Goal: Find specific page/section: Find specific page/section

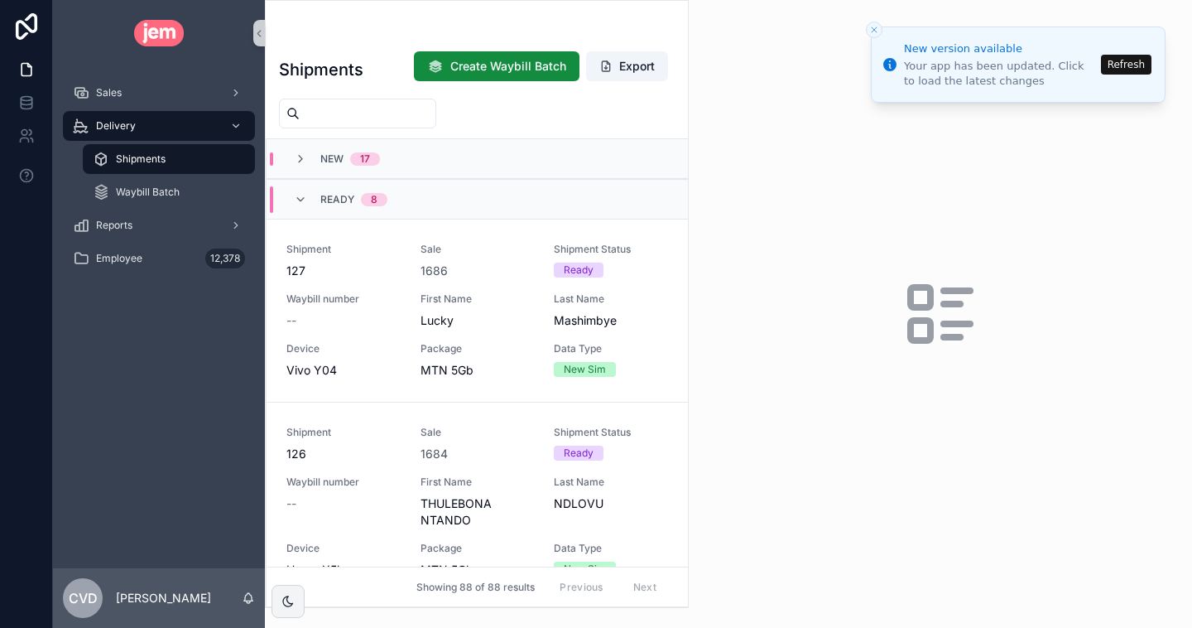
click at [1125, 66] on button "Refresh" at bounding box center [1126, 65] width 51 height 20
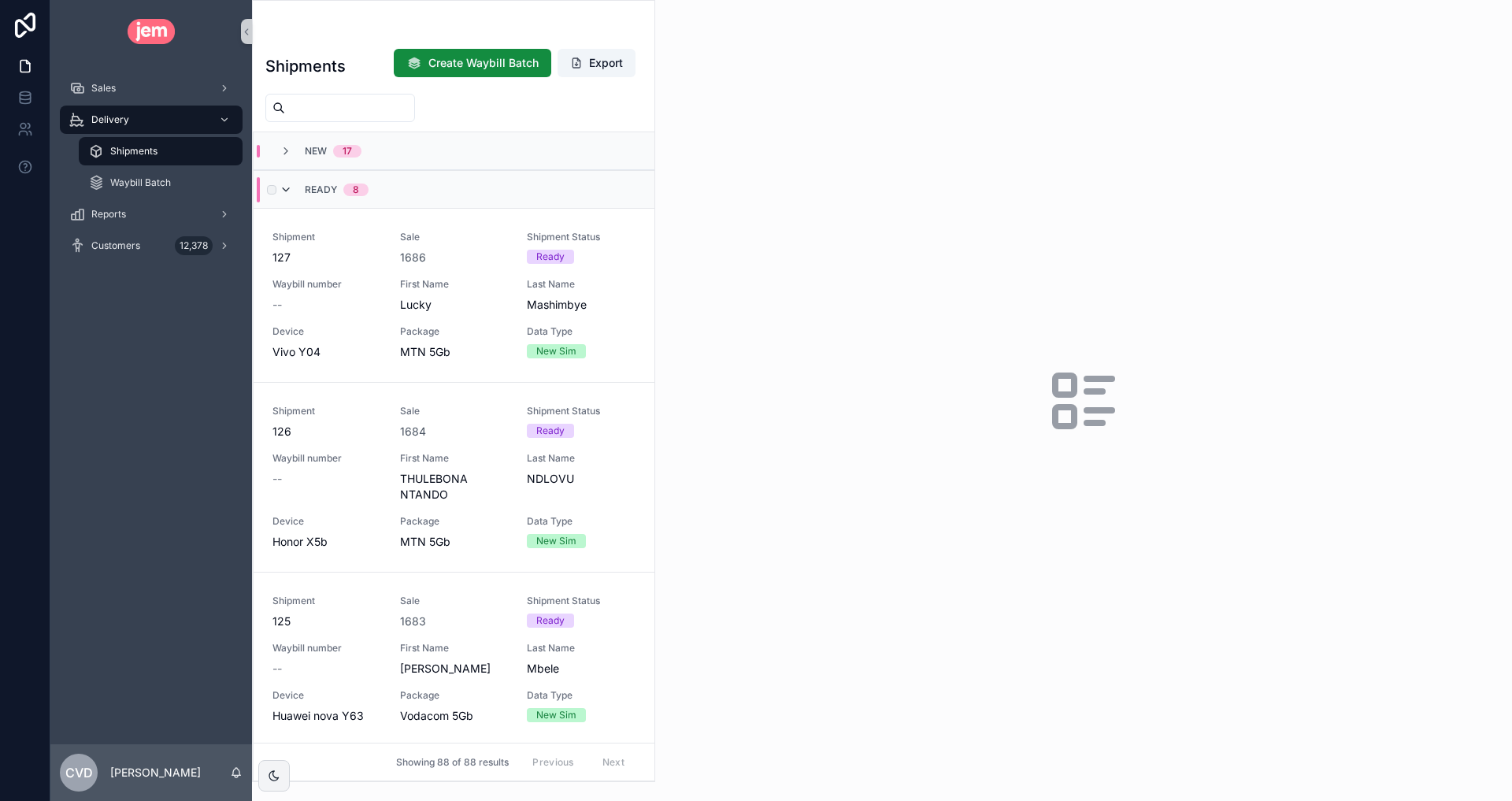
click at [281, 189] on icon "scrollable content" at bounding box center [285, 189] width 12 height 12
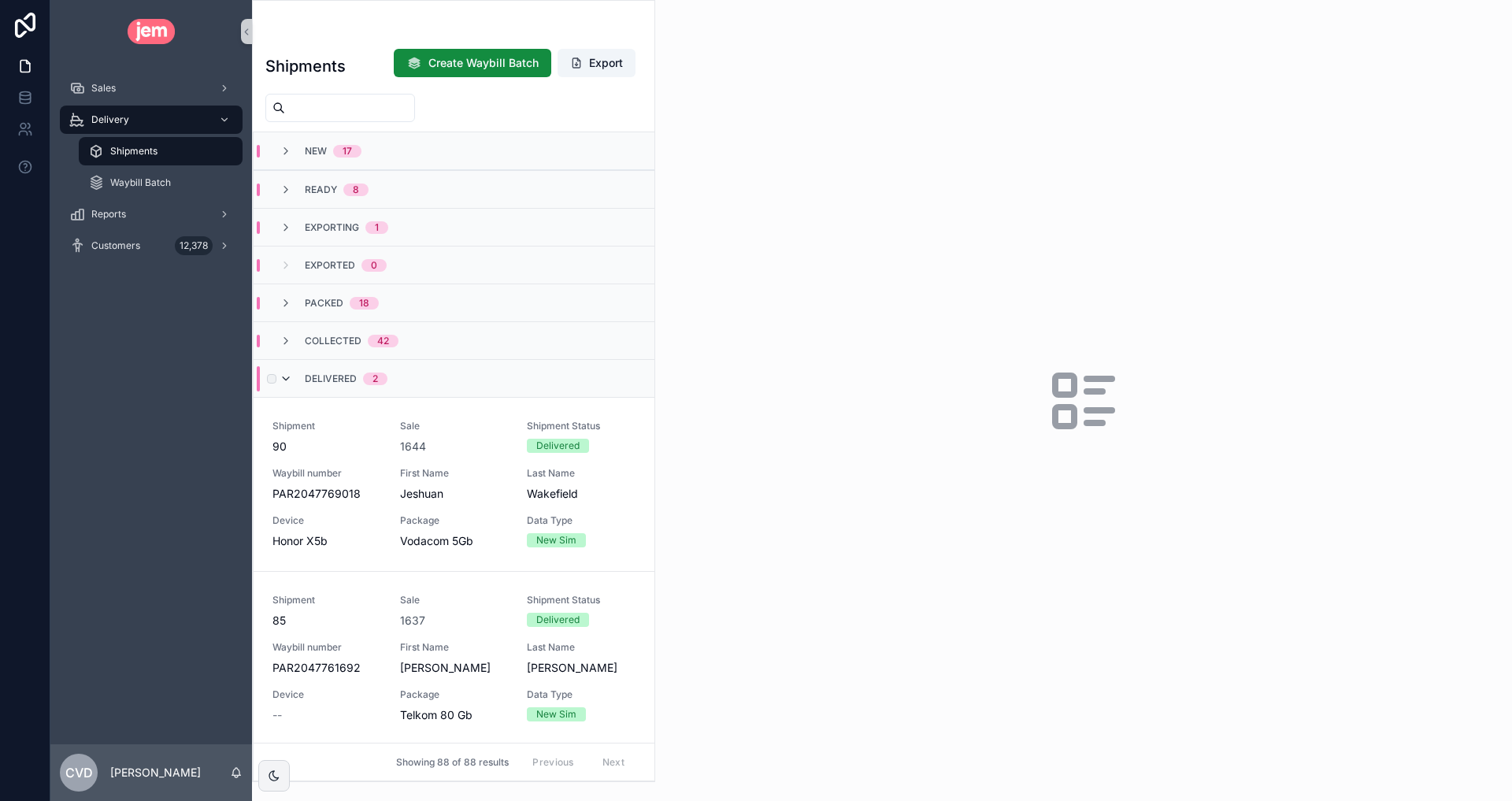
click at [285, 380] on icon "scrollable content" at bounding box center [285, 379] width 12 height 12
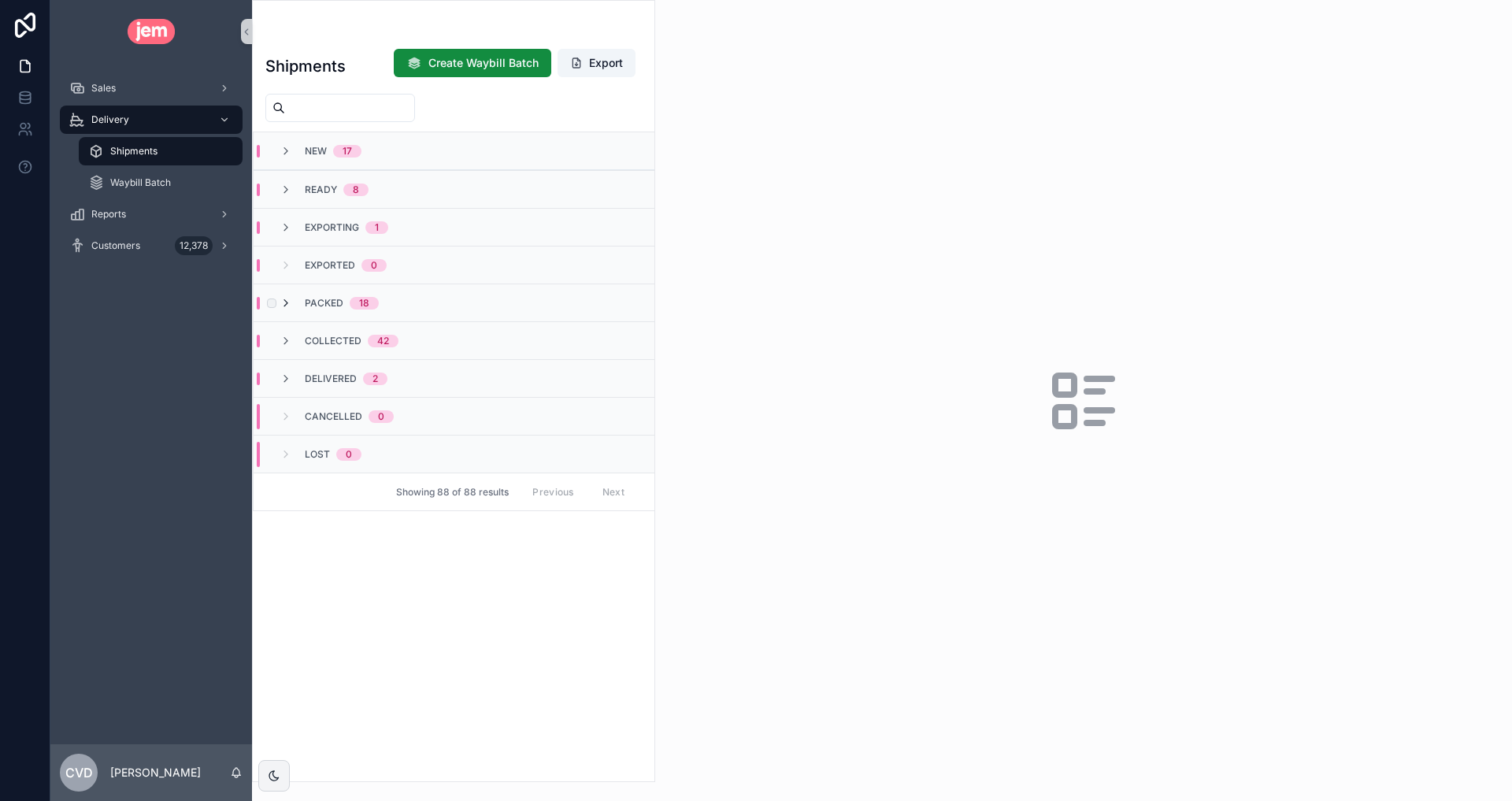
click at [285, 308] on icon "scrollable content" at bounding box center [285, 303] width 12 height 12
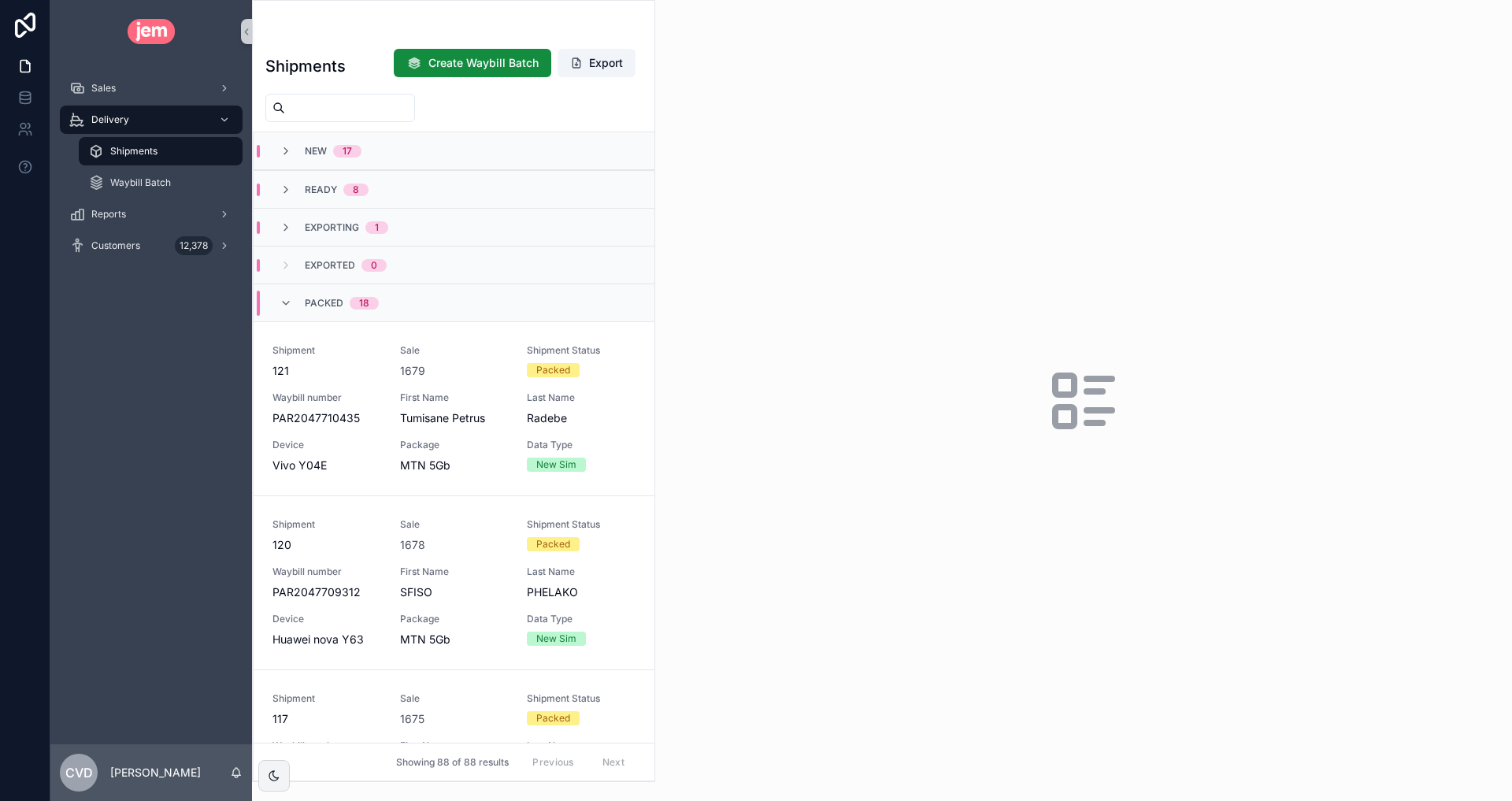
click at [285, 308] on icon "scrollable content" at bounding box center [285, 303] width 12 height 12
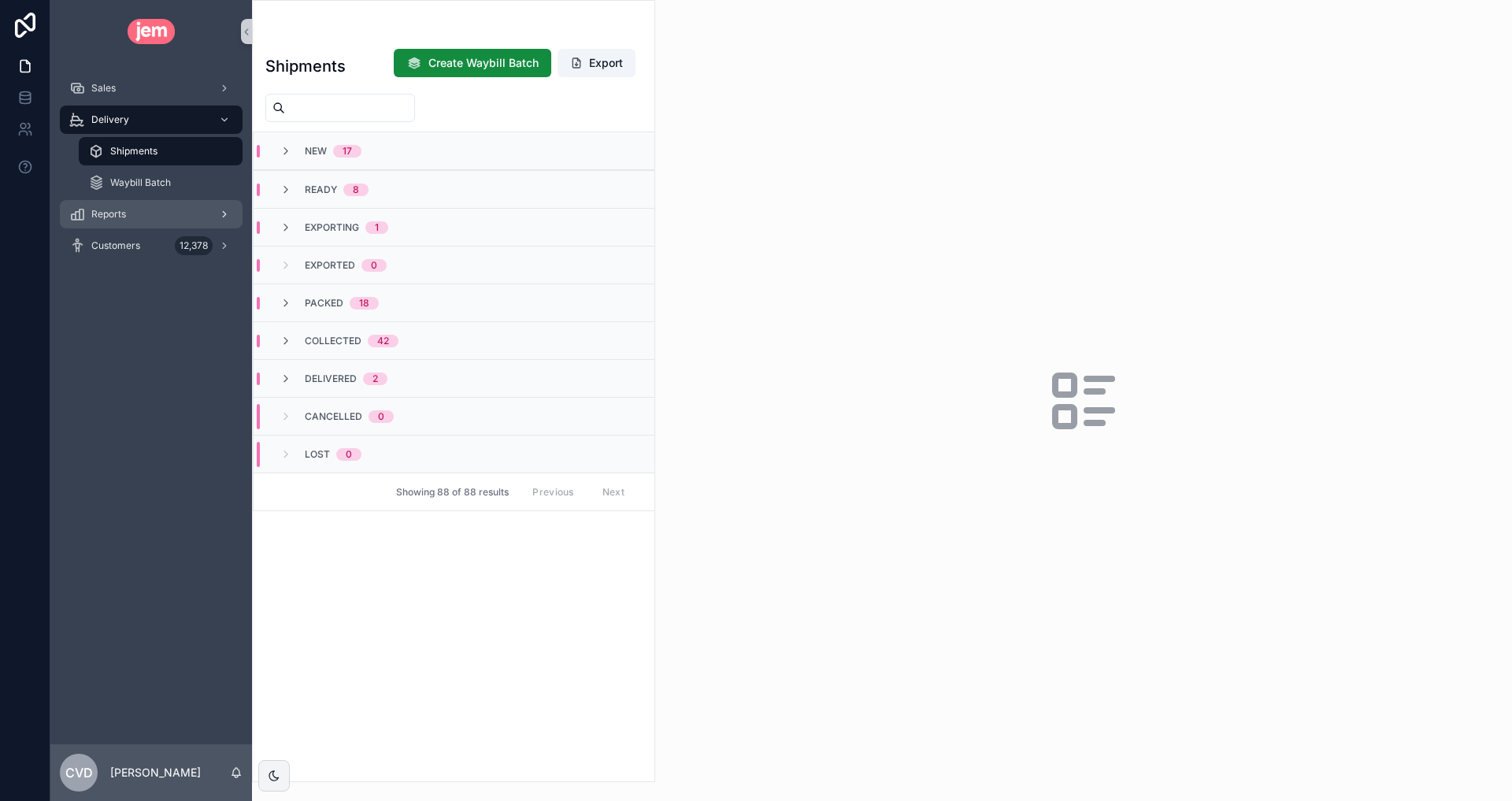
click at [126, 204] on div "Reports" at bounding box center [151, 214] width 164 height 25
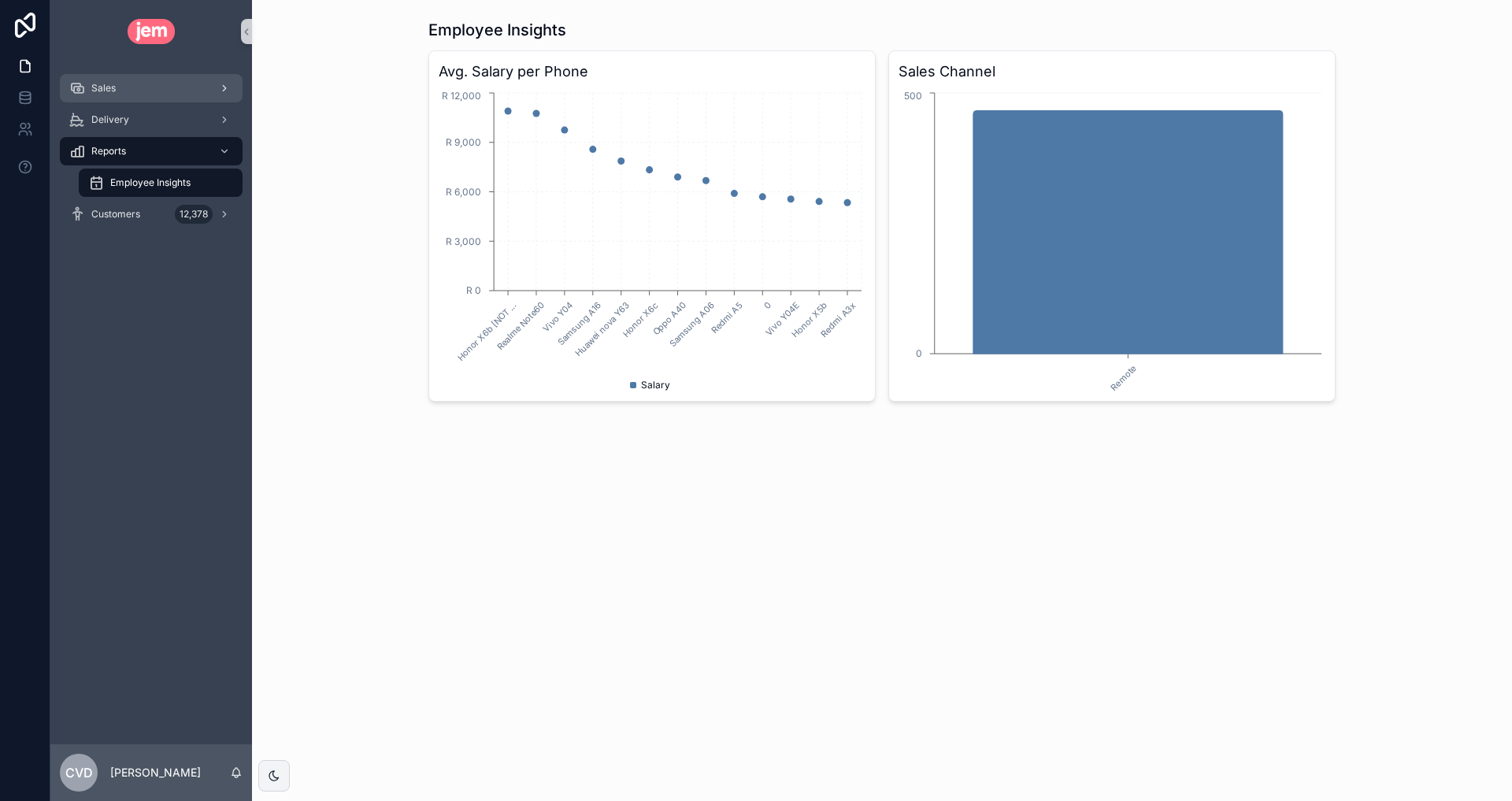
click at [121, 89] on div "Sales" at bounding box center [151, 88] width 164 height 25
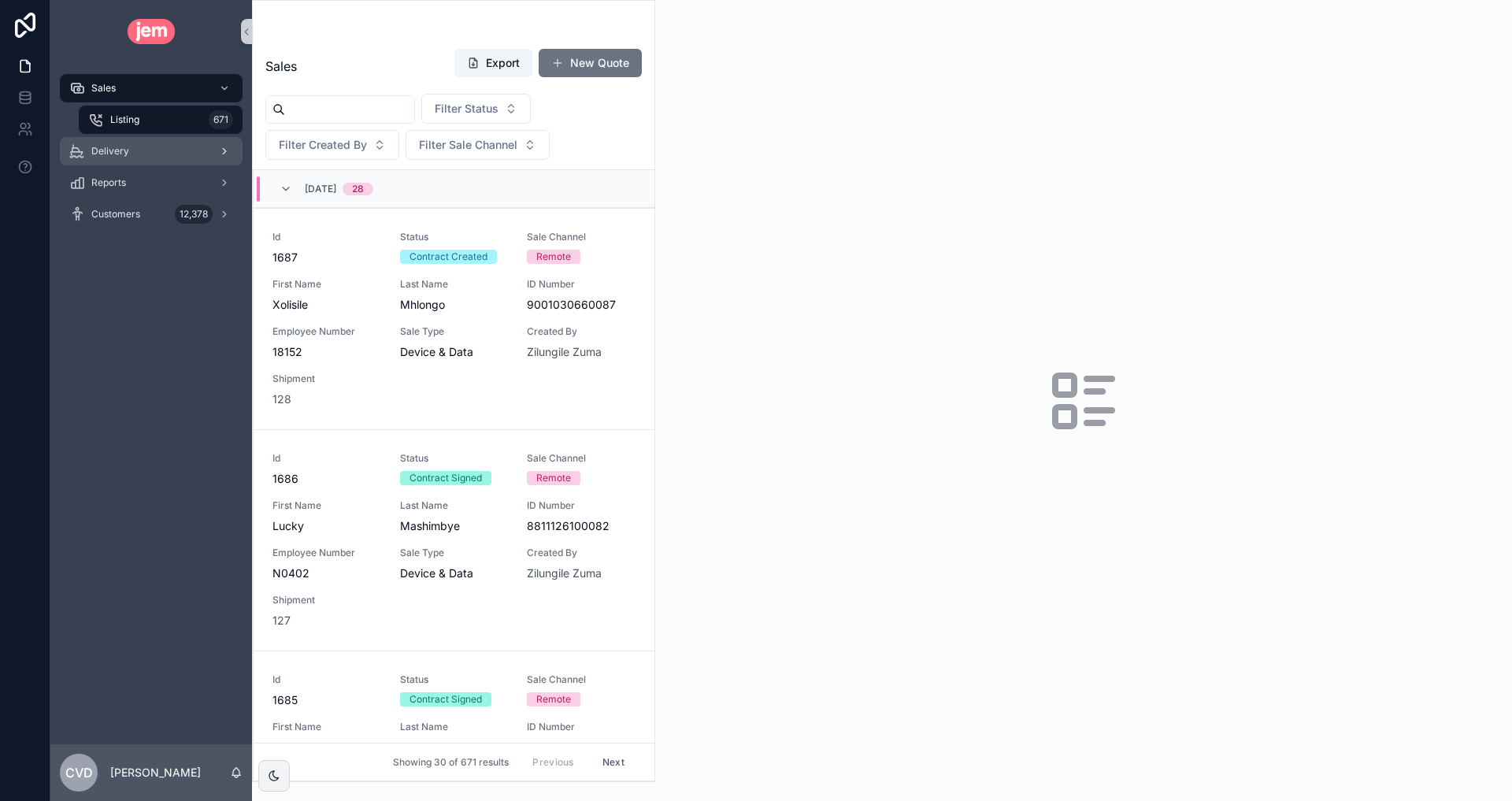
click at [158, 152] on div "Delivery" at bounding box center [151, 151] width 164 height 25
